Goal: Information Seeking & Learning: Learn about a topic

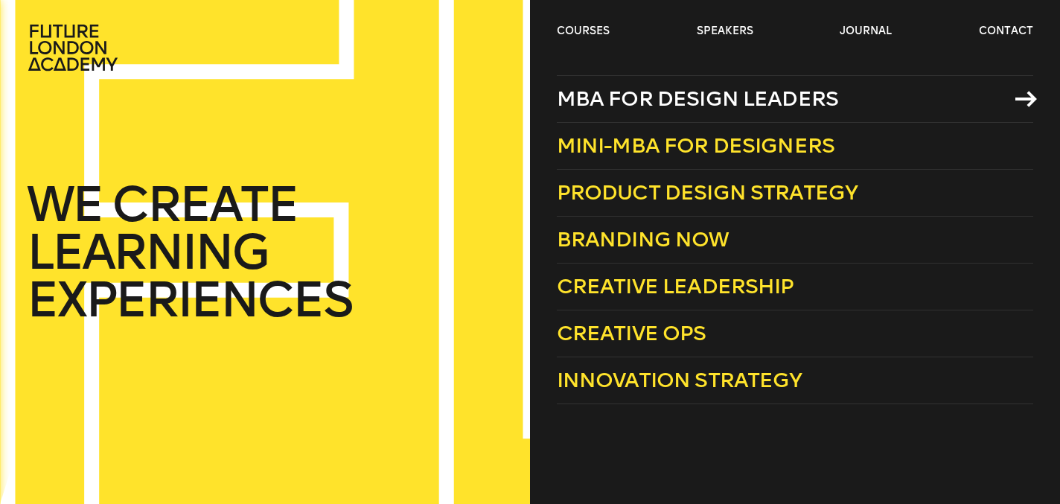
click at [595, 112] on link "MBA for Design Leaders" at bounding box center [795, 99] width 477 height 48
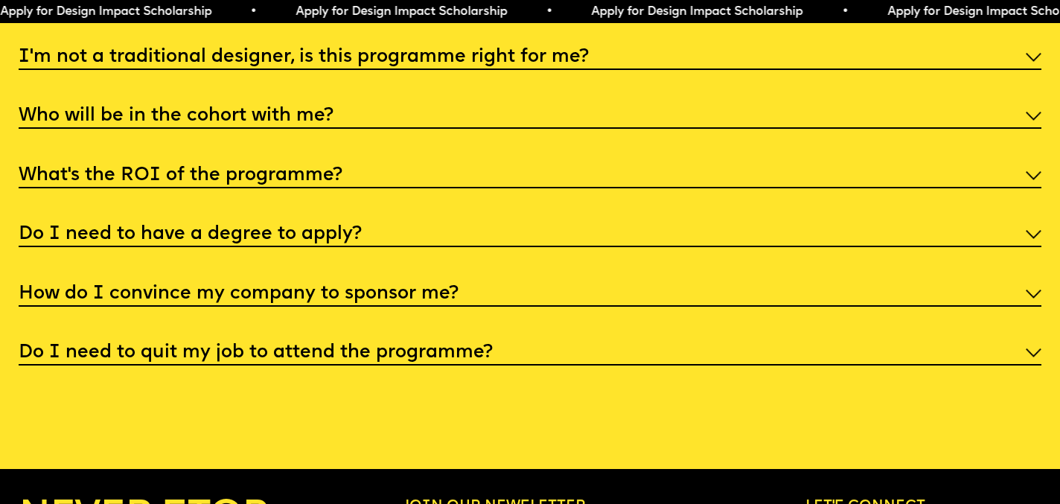
scroll to position [5594, 0]
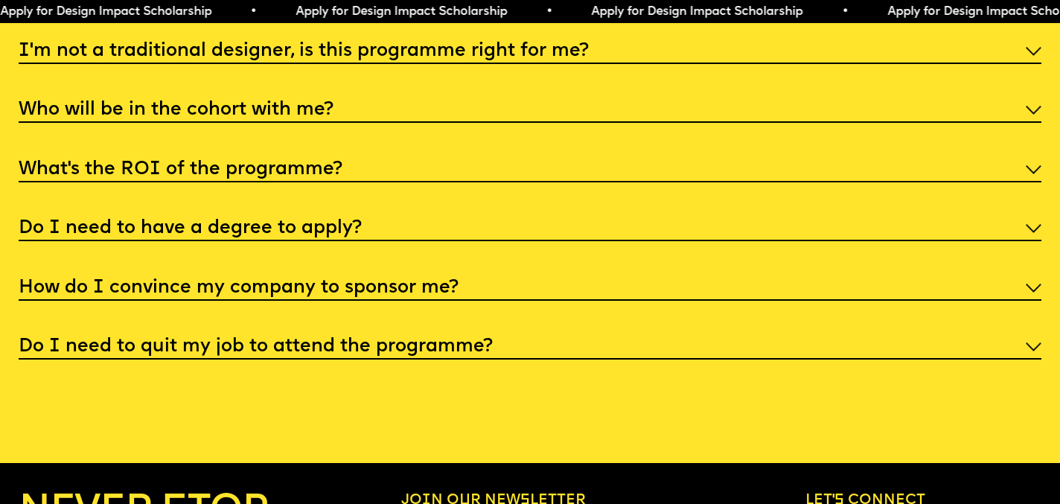
click at [222, 162] on h5 "What’s the ROI of the programme?" at bounding box center [181, 169] width 324 height 15
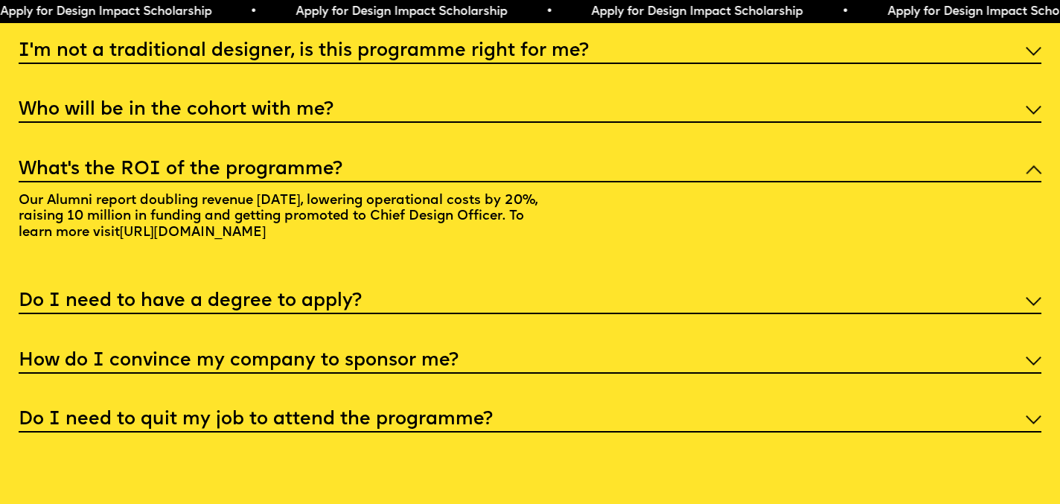
click at [234, 162] on h5 "What’s the ROI of the programme?" at bounding box center [181, 169] width 324 height 15
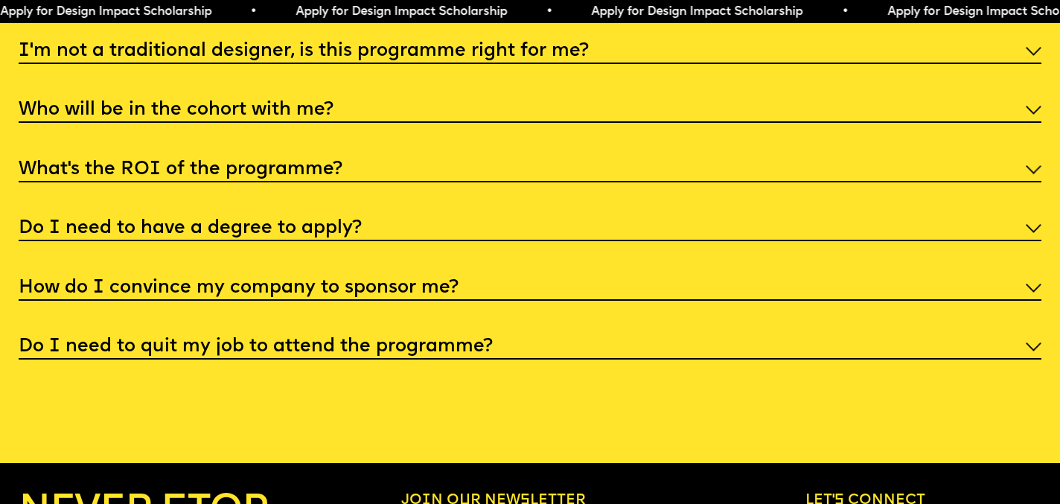
click at [218, 109] on div "Who will be in the cohort with me?" at bounding box center [530, 109] width 1023 height 28
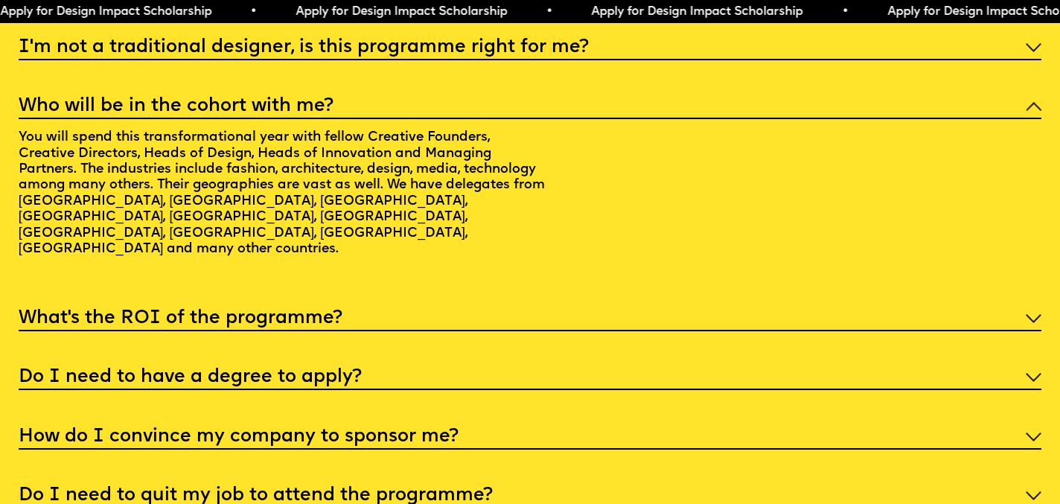
scroll to position [5597, 0]
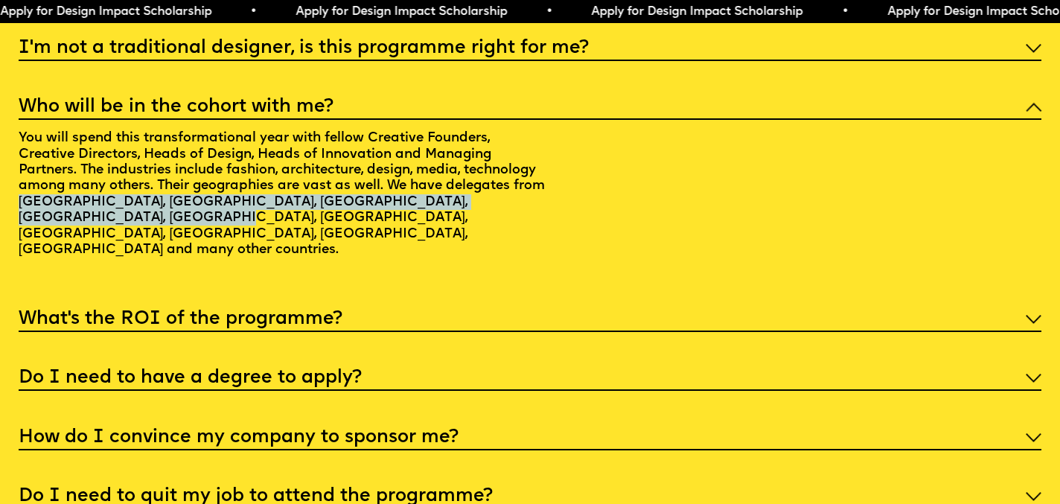
drag, startPoint x: 57, startPoint y: 207, endPoint x: 3, endPoint y: 189, distance: 56.5
click at [3, 189] on div "Faq I'm not a traditional designer, is this programme right for me? Though the …" at bounding box center [530, 235] width 1060 height 548
copy p "USA, Australia, Canada, Brazil, Singapore, UAE, UK, Belgium, Switzerland, South…"
